Goal: Entertainment & Leisure: Consume media (video, audio)

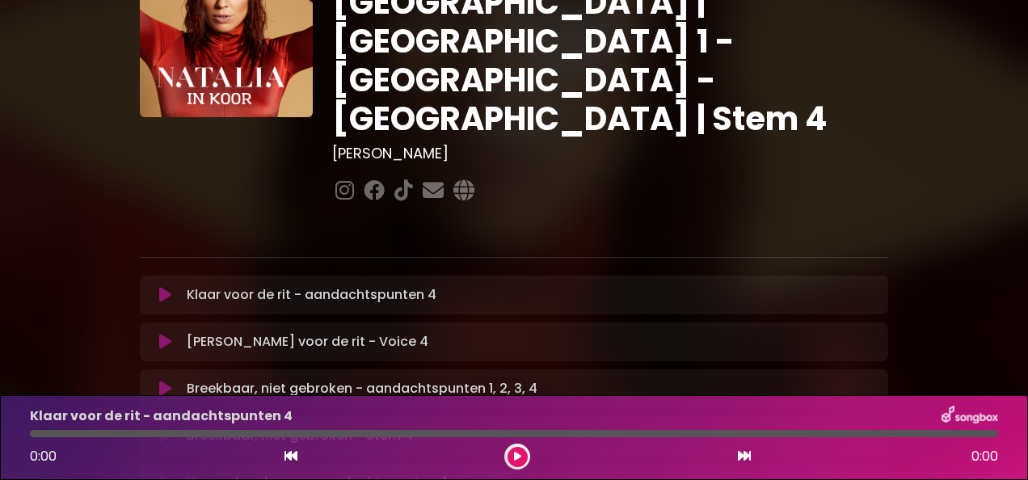
scroll to position [118, 0]
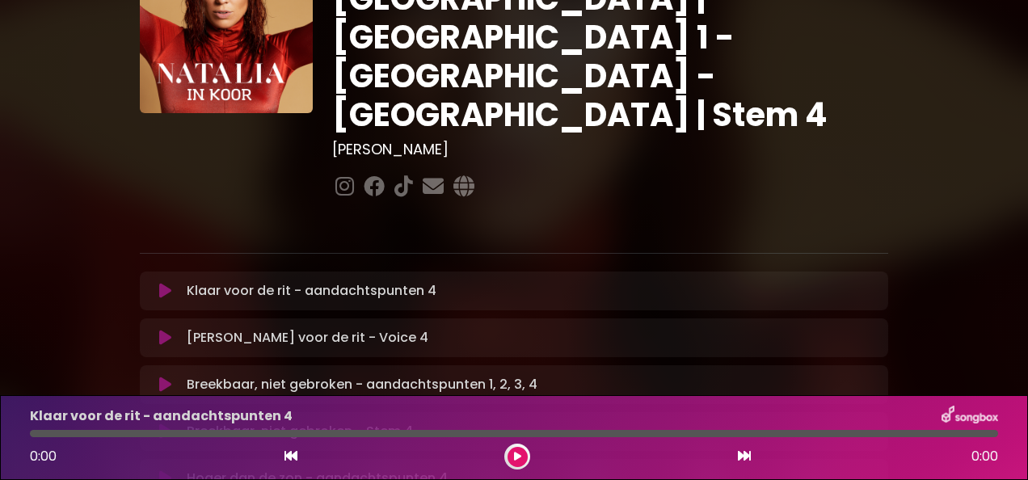
click at [347, 422] on font "Breekbaar, niet gebroken - Stem 4" at bounding box center [300, 431] width 226 height 19
click at [165, 423] on icon at bounding box center [165, 431] width 12 height 16
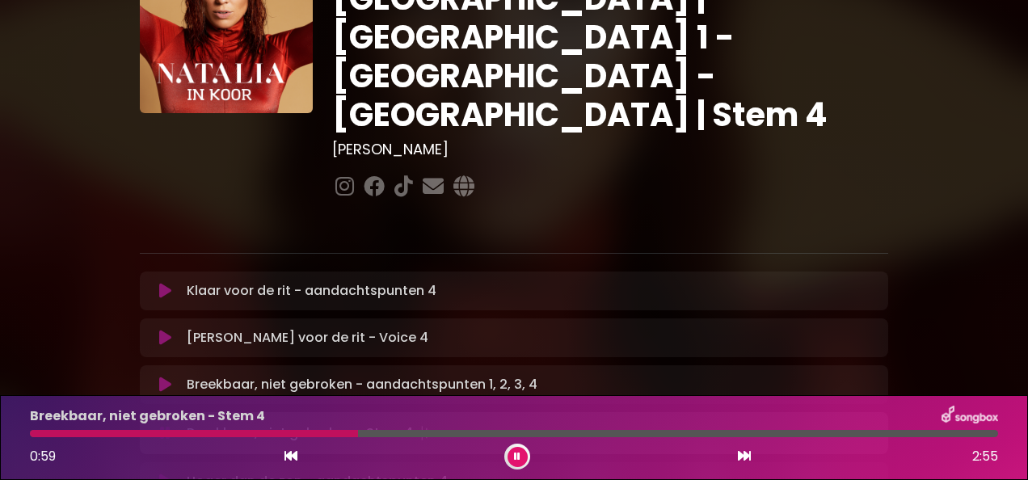
click at [40, 432] on div at bounding box center [514, 433] width 968 height 7
click at [36, 431] on div at bounding box center [65, 433] width 70 height 7
click at [515, 451] on button at bounding box center [517, 457] width 20 height 20
click at [31, 433] on div at bounding box center [47, 433] width 35 height 7
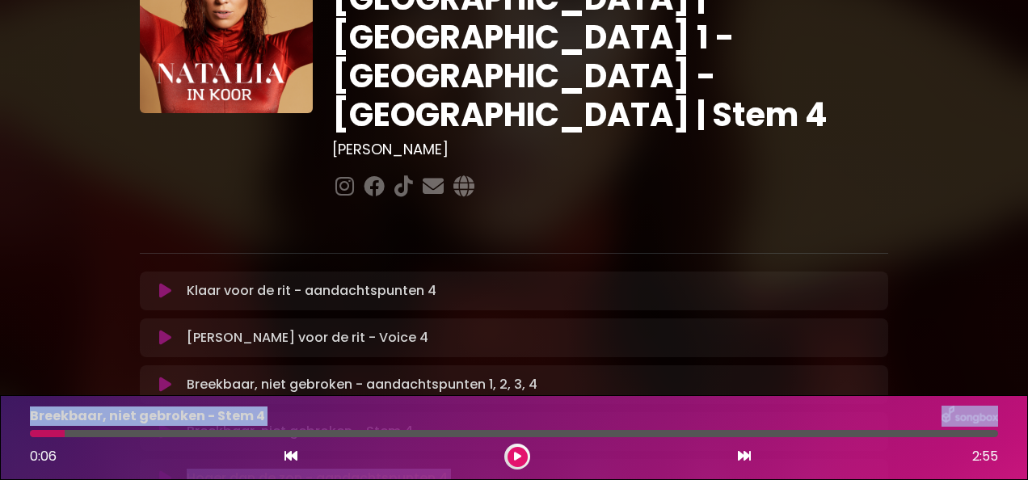
drag, startPoint x: 62, startPoint y: 432, endPoint x: 36, endPoint y: 378, distance: 60.0
drag, startPoint x: 36, startPoint y: 378, endPoint x: 63, endPoint y: 434, distance: 61.8
click at [63, 434] on div at bounding box center [47, 433] width 35 height 7
click at [51, 433] on div at bounding box center [47, 433] width 35 height 7
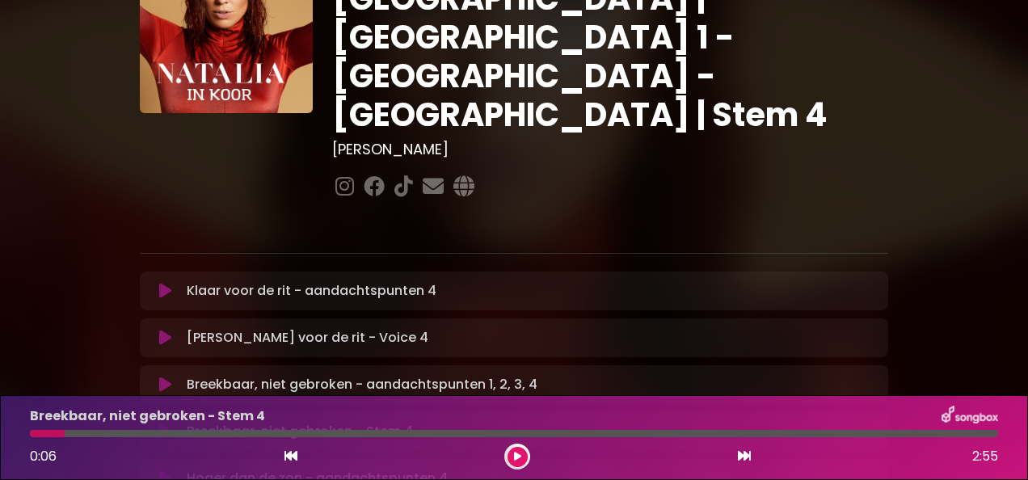
drag, startPoint x: 63, startPoint y: 432, endPoint x: 27, endPoint y: 433, distance: 35.6
click at [27, 433] on div at bounding box center [513, 433] width 987 height 7
click at [33, 432] on div at bounding box center [47, 433] width 35 height 7
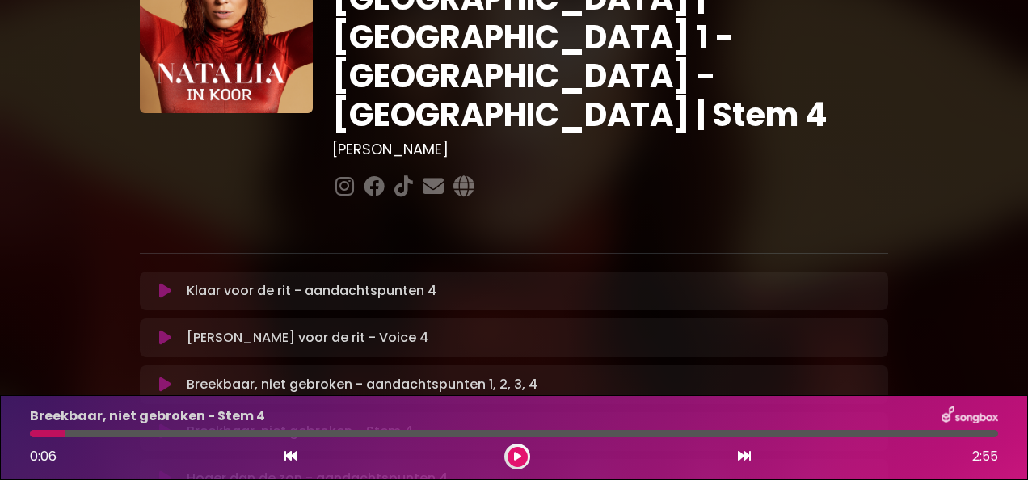
click at [33, 432] on div at bounding box center [47, 433] width 35 height 7
click at [33, 431] on div at bounding box center [47, 433] width 35 height 7
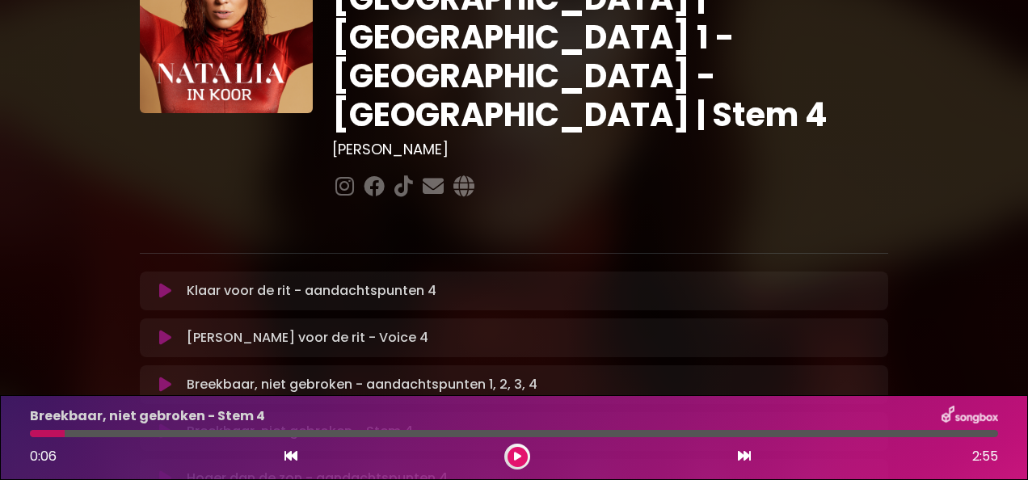
click at [33, 431] on div at bounding box center [47, 433] width 35 height 7
click at [162, 376] on icon at bounding box center [165, 384] width 12 height 16
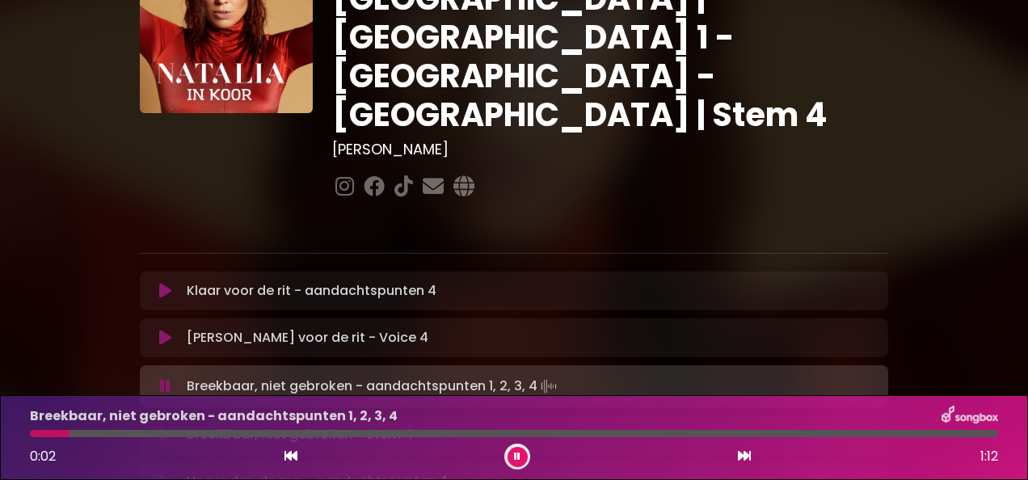
click at [162, 427] on icon at bounding box center [165, 435] width 12 height 16
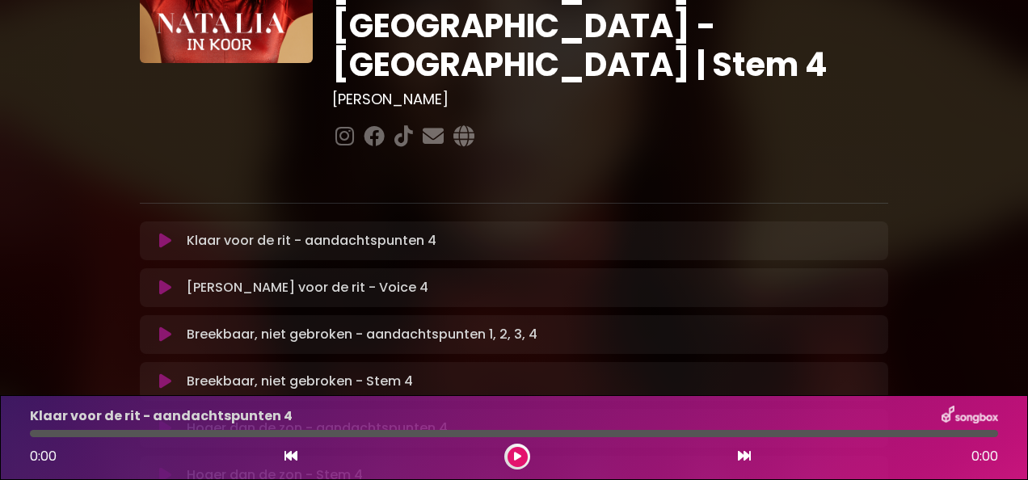
scroll to position [175, 0]
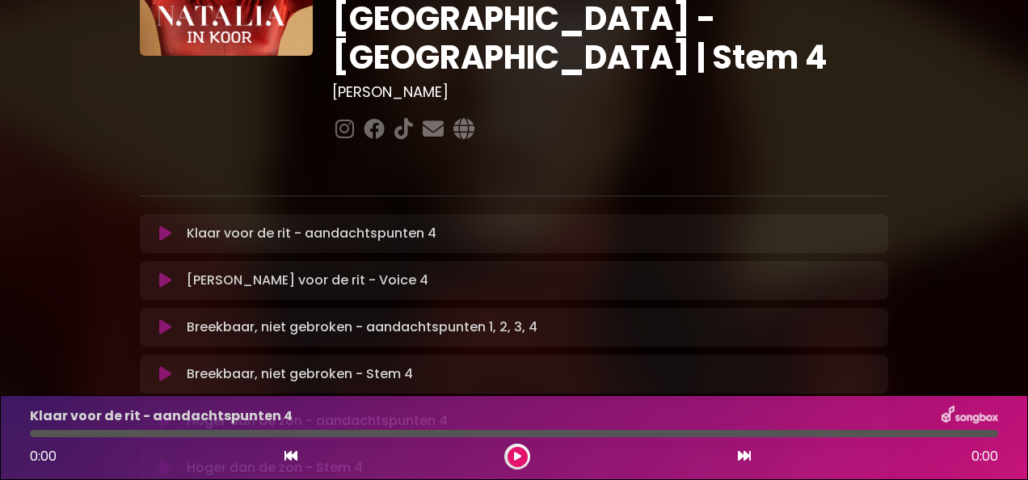
click at [166, 366] on icon at bounding box center [165, 374] width 12 height 16
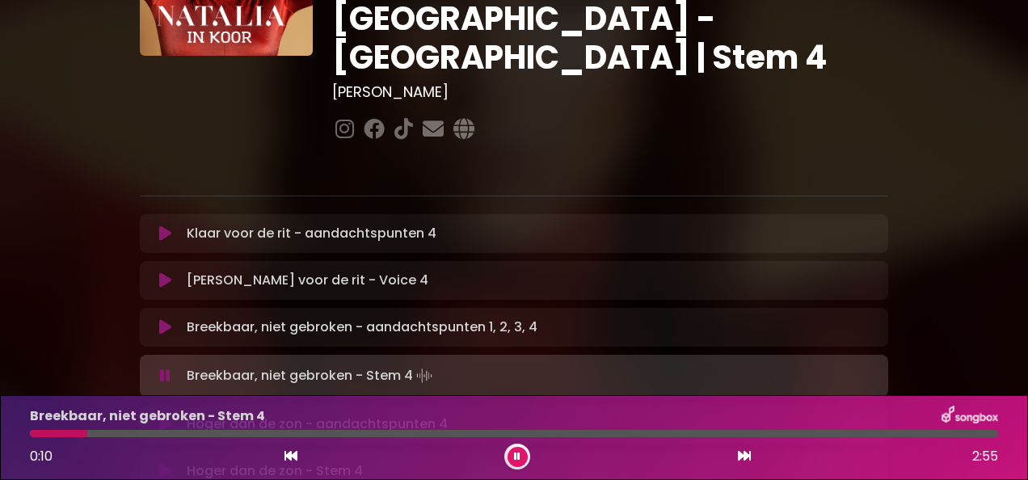
click at [637, 145] on div at bounding box center [513, 161] width 767 height 32
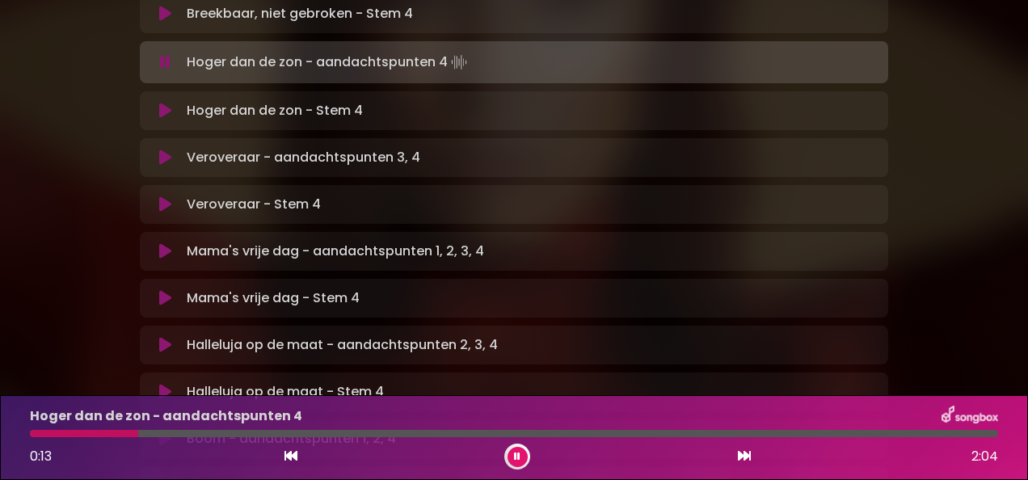
scroll to position [538, 0]
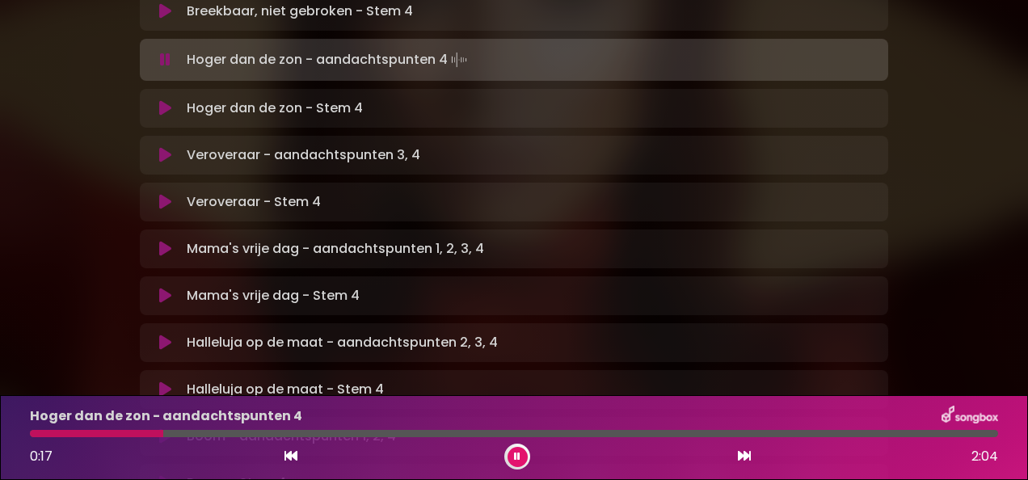
click at [163, 334] on icon at bounding box center [165, 342] width 12 height 16
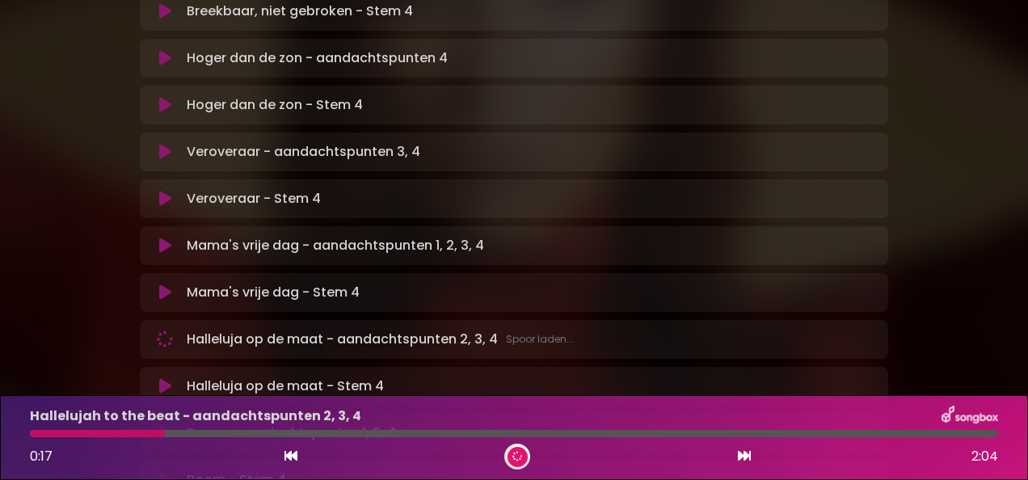
scroll to position [535, 0]
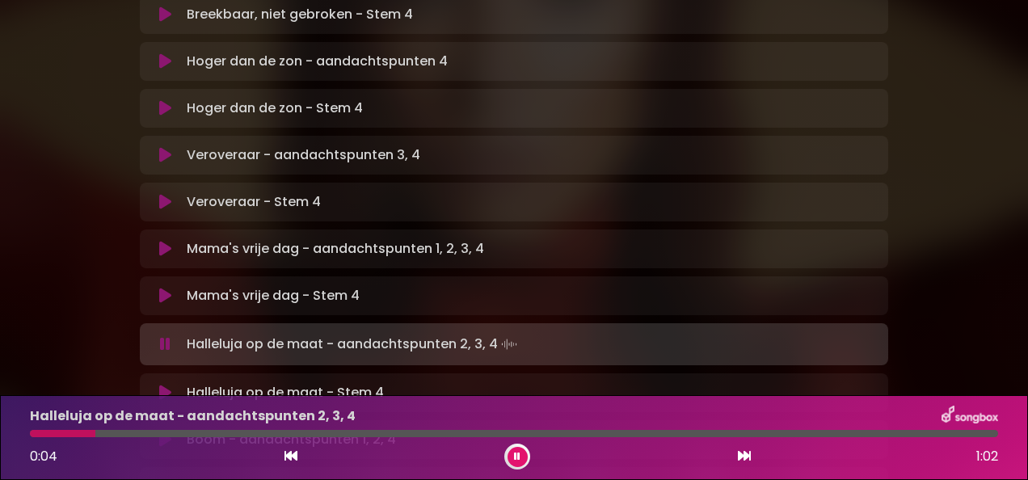
click at [165, 385] on icon at bounding box center [165, 393] width 12 height 16
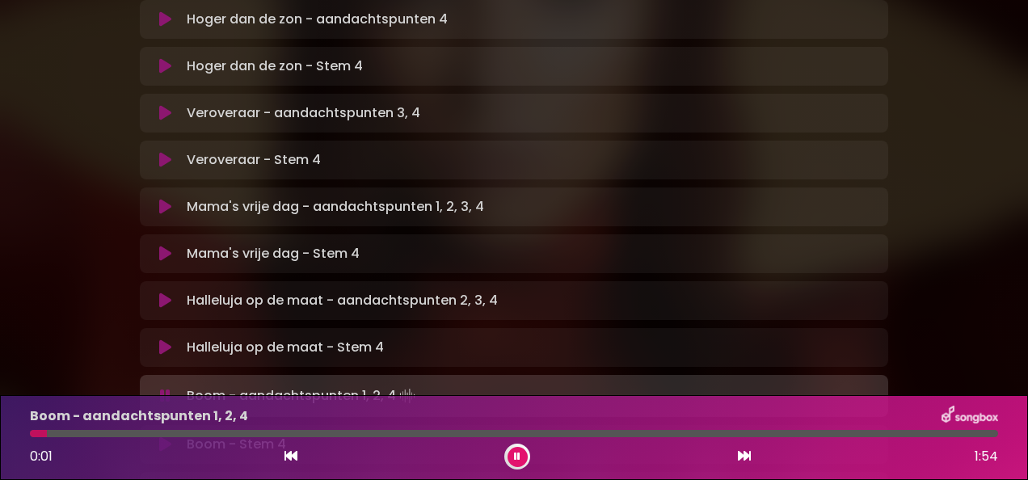
scroll to position [646, 0]
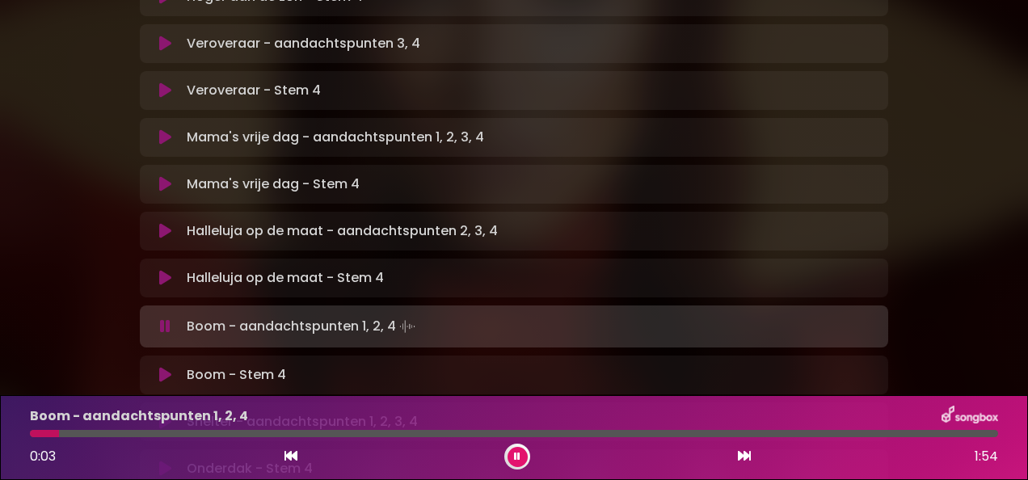
click at [168, 367] on icon at bounding box center [165, 375] width 12 height 16
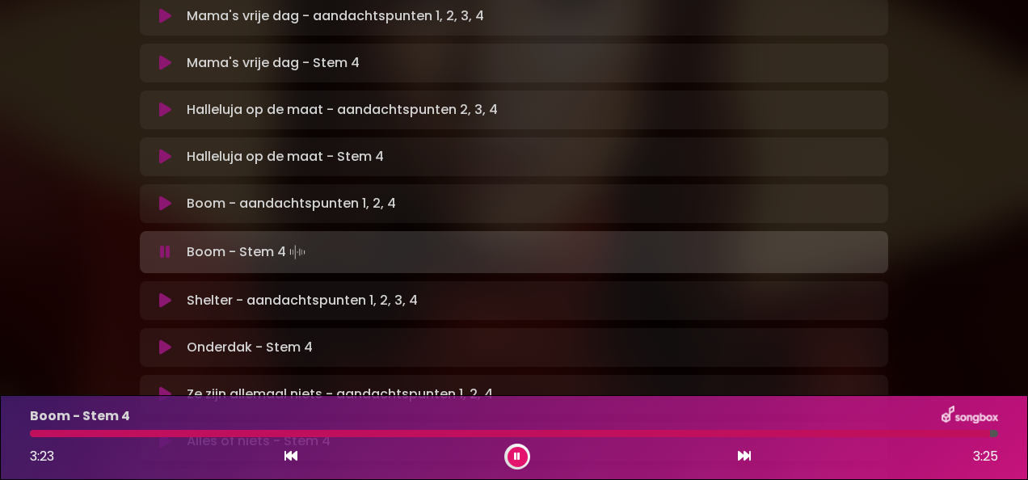
scroll to position [794, 0]
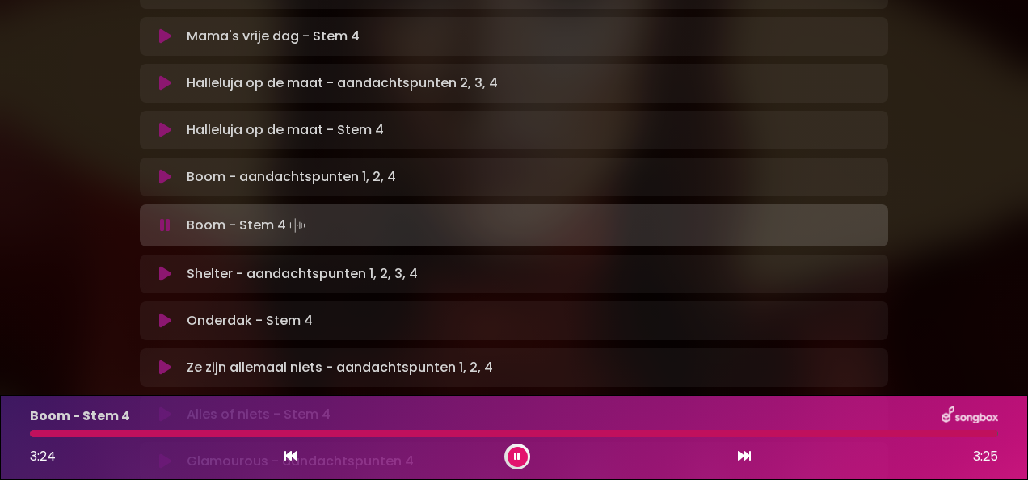
click at [246, 301] on div "Onderdak - Stem 4 Loading Track..." at bounding box center [514, 320] width 748 height 39
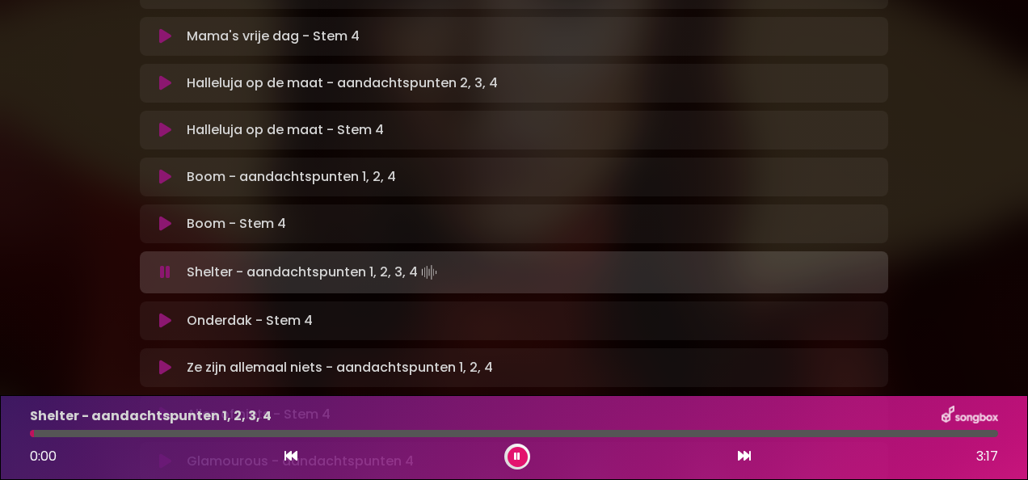
click at [165, 313] on icon at bounding box center [165, 321] width 12 height 16
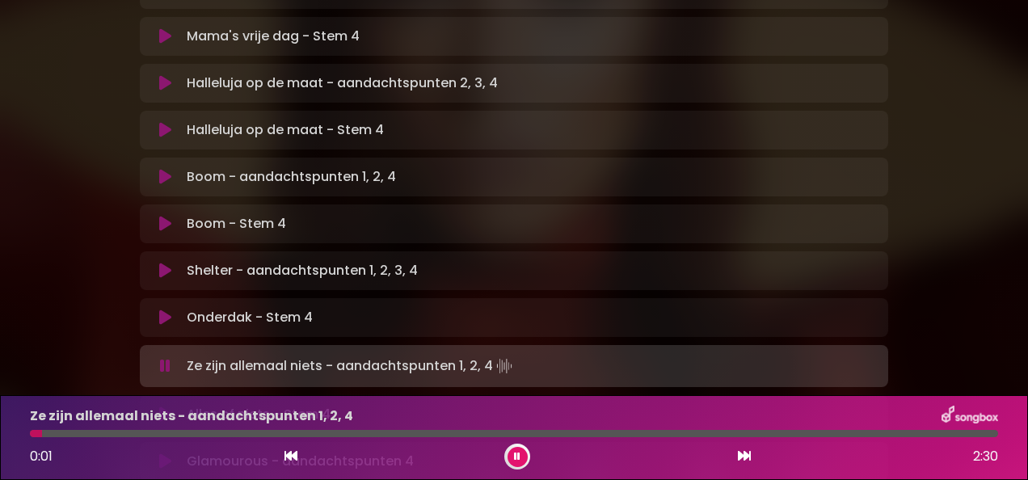
click at [166, 406] on icon at bounding box center [165, 414] width 12 height 16
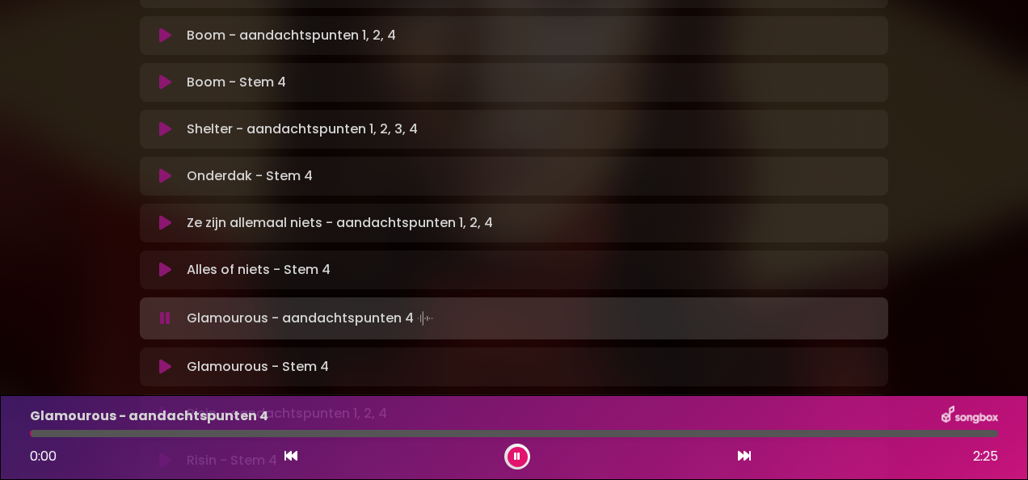
scroll to position [938, 0]
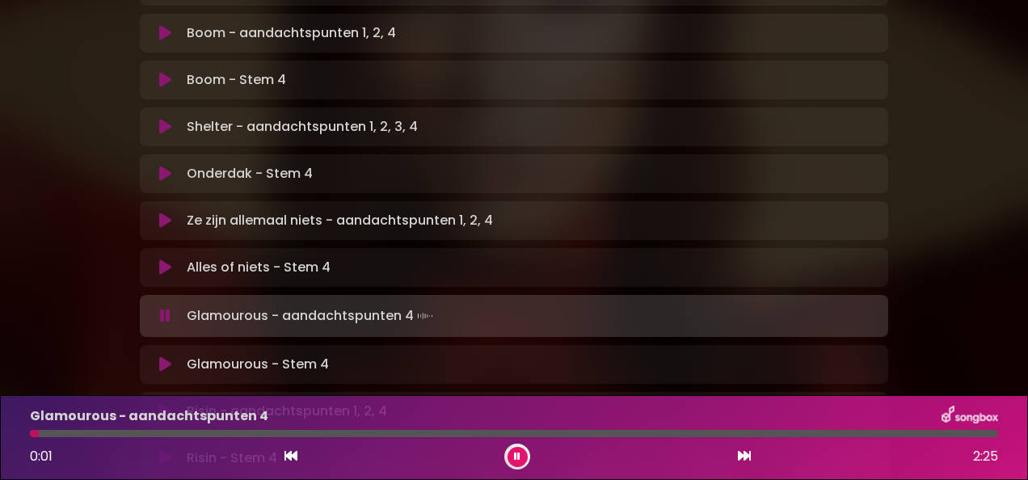
click at [174, 356] on button at bounding box center [164, 364] width 31 height 16
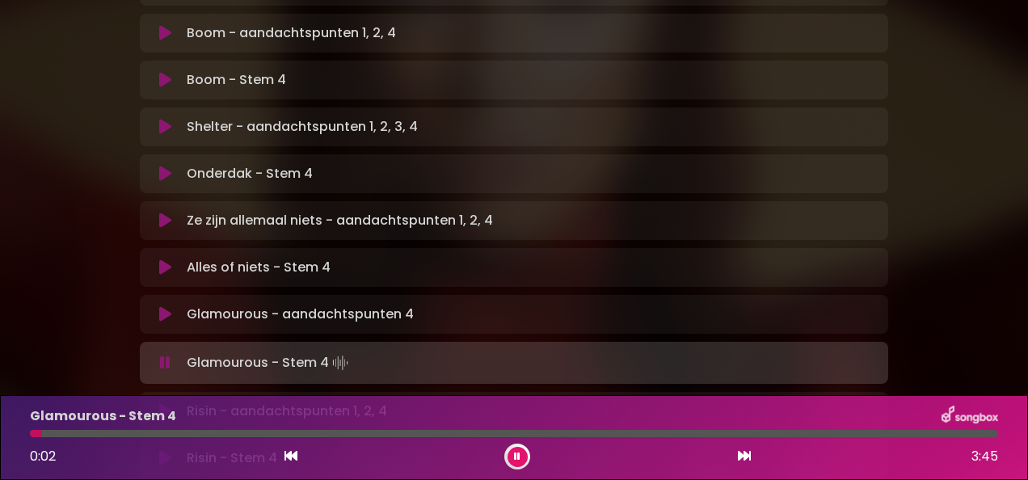
click at [517, 457] on icon at bounding box center [517, 457] width 6 height 10
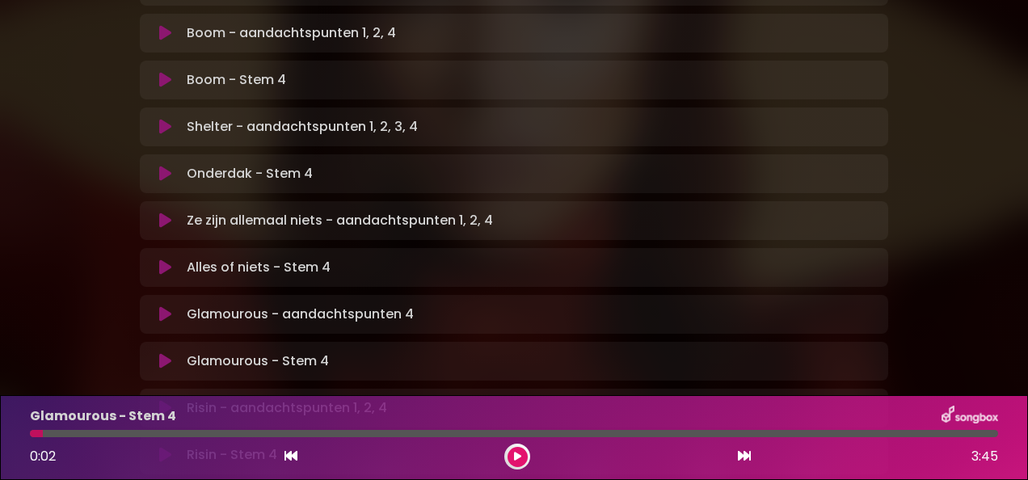
click at [165, 353] on icon at bounding box center [165, 361] width 12 height 16
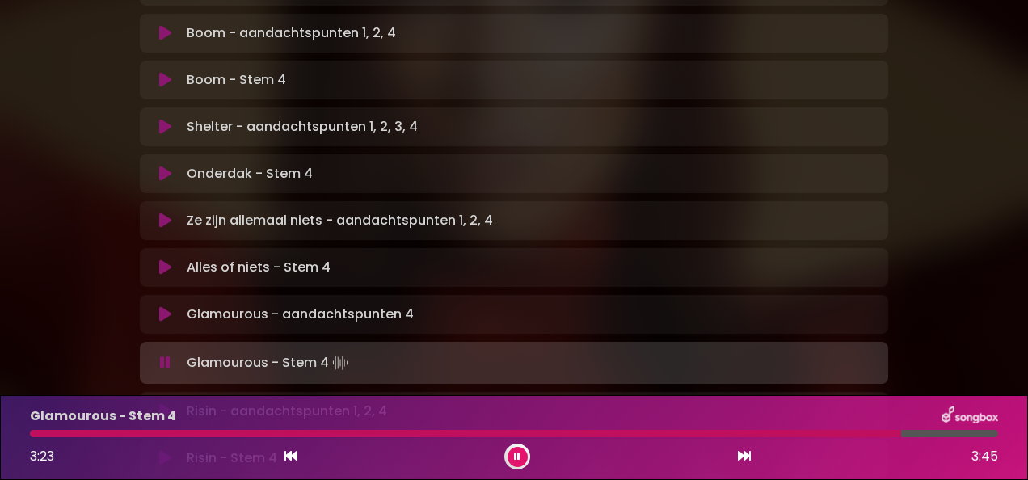
click at [916, 433] on div at bounding box center [514, 433] width 968 height 7
click at [927, 442] on div "Glamourous - Stem 4 3:38 3:45" at bounding box center [513, 438] width 987 height 64
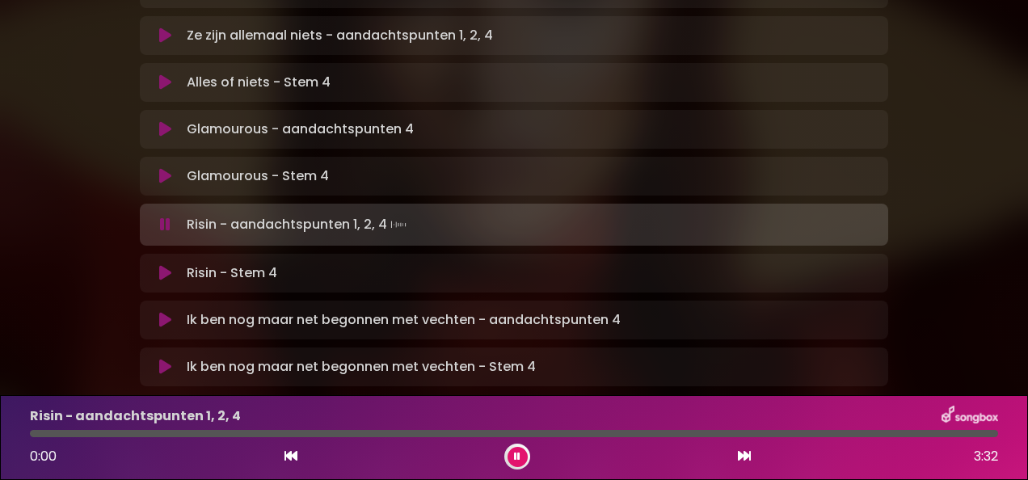
scroll to position [1126, 0]
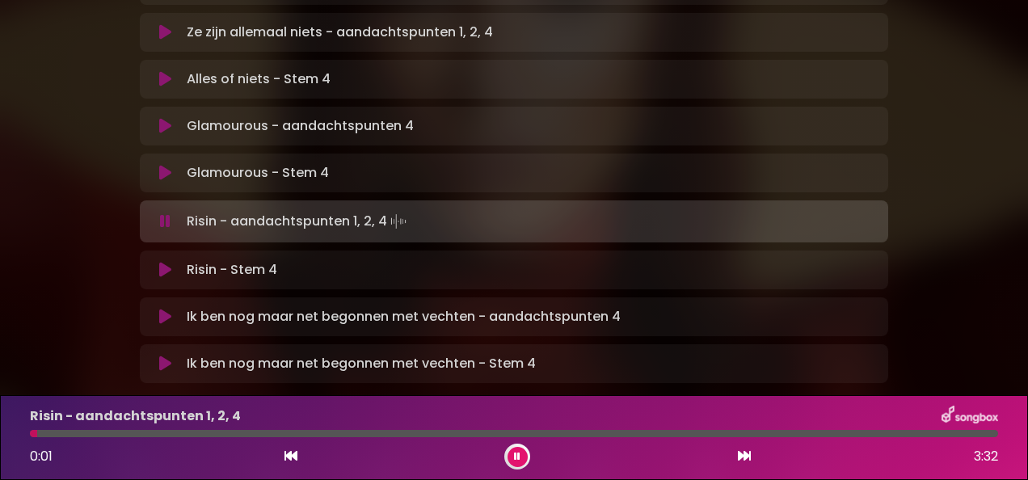
click at [159, 262] on icon at bounding box center [165, 270] width 12 height 16
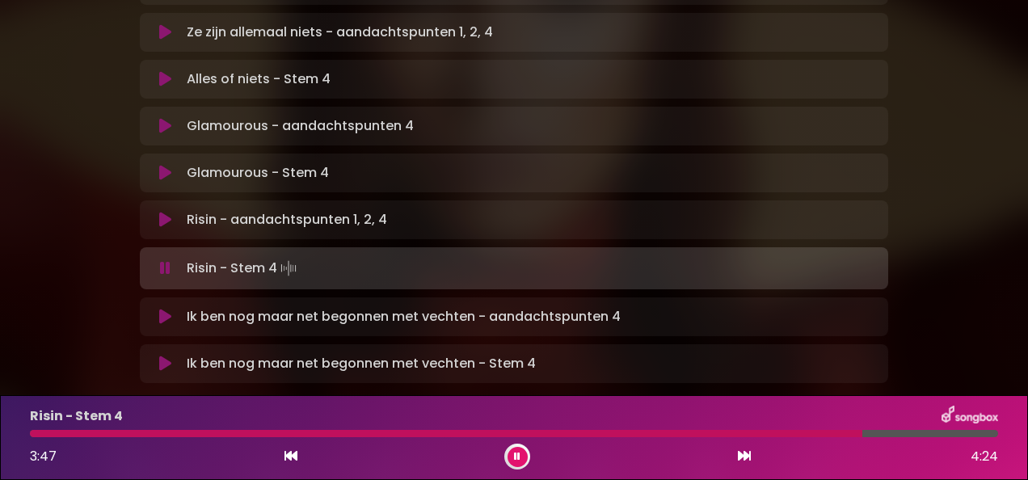
click at [520, 452] on button at bounding box center [517, 457] width 20 height 20
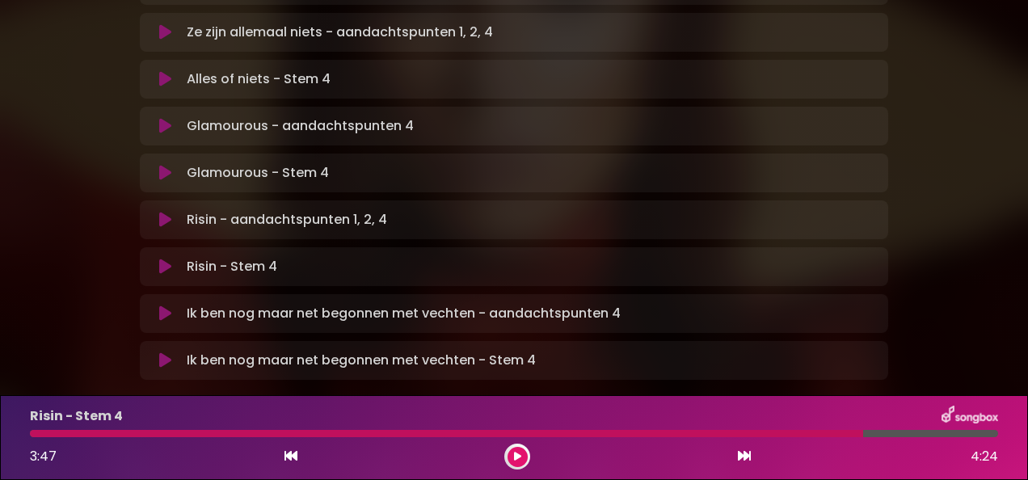
scroll to position [1123, 0]
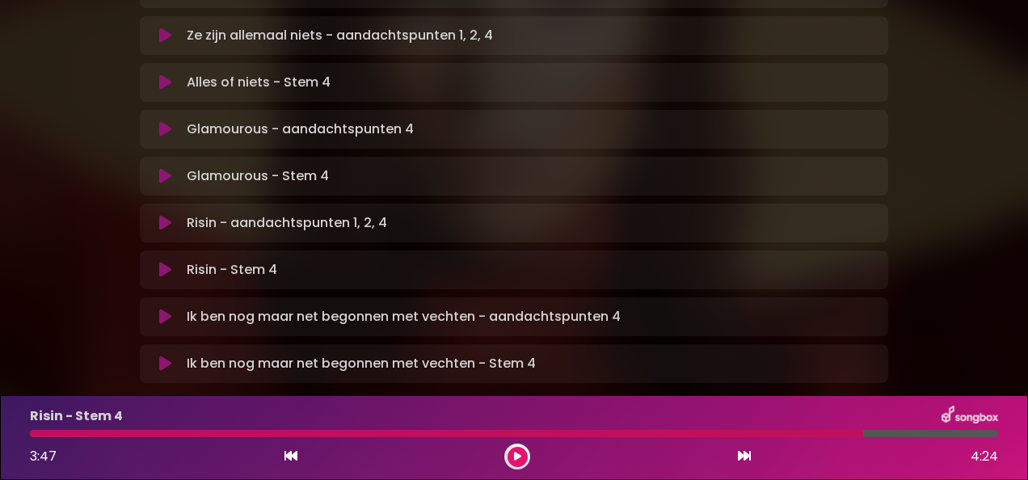
click at [520, 452] on button at bounding box center [517, 457] width 20 height 20
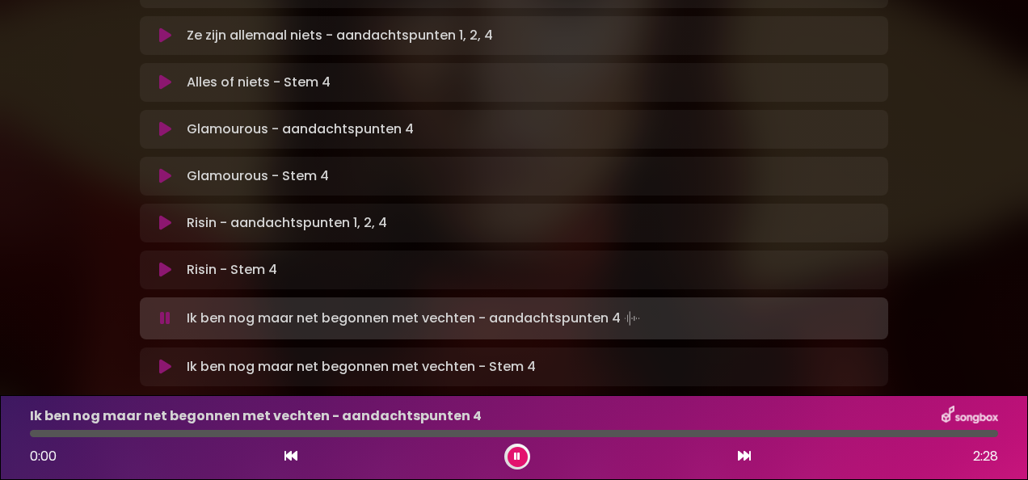
scroll to position [1126, 0]
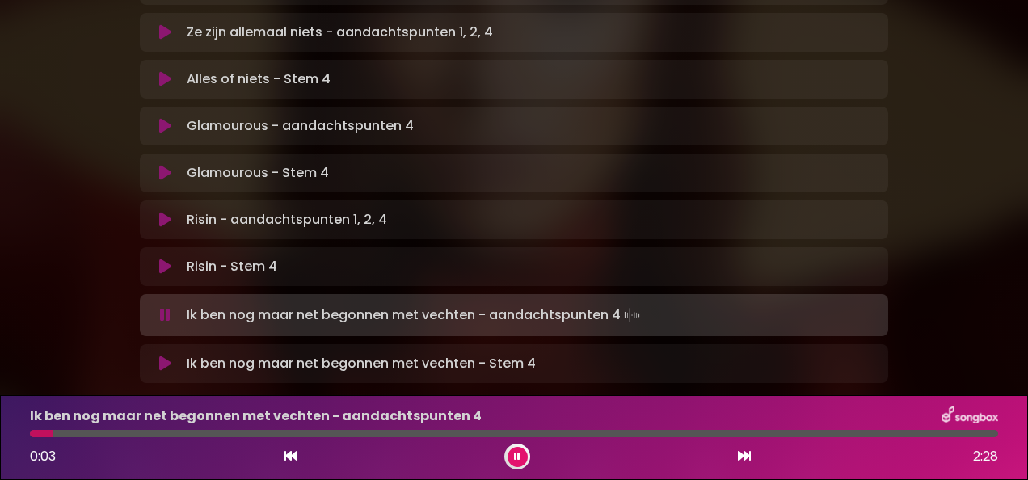
click at [162, 355] on icon at bounding box center [165, 363] width 12 height 16
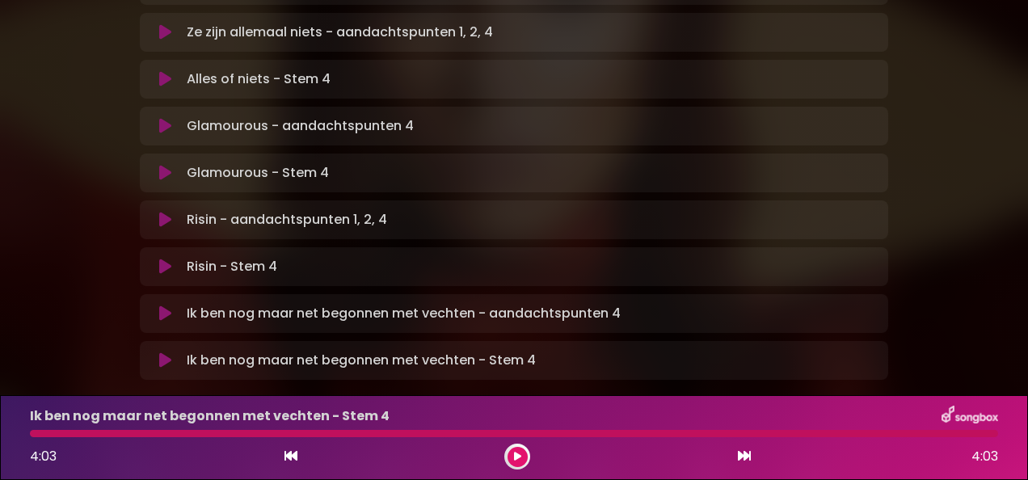
scroll to position [1123, 0]
